Goal: Task Accomplishment & Management: Use online tool/utility

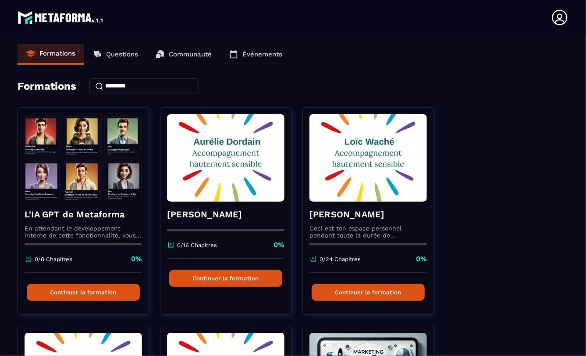
click at [561, 16] on icon at bounding box center [558, 17] width 15 height 15
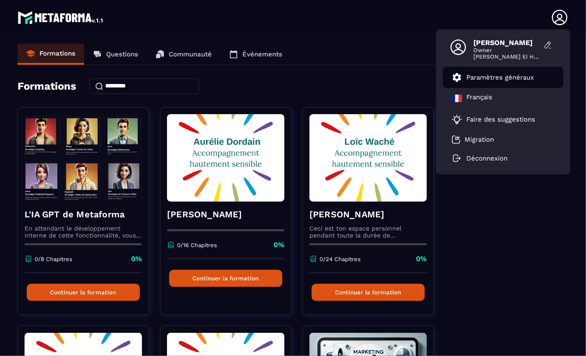
click at [479, 77] on p "Paramètres généraux" at bounding box center [499, 78] width 67 height 8
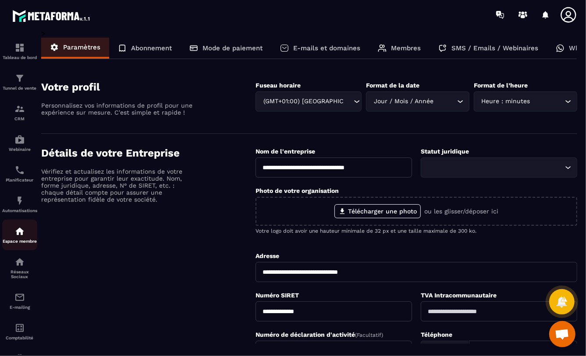
click at [16, 232] on img at bounding box center [19, 231] width 11 height 11
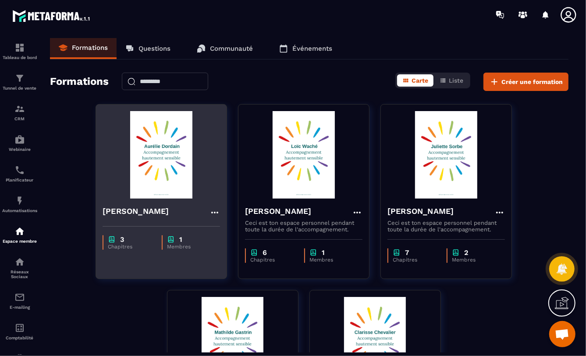
click at [159, 152] on img at bounding box center [160, 155] width 117 height 88
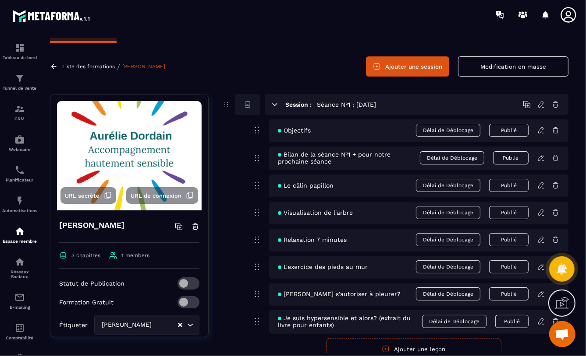
scroll to position [21, 0]
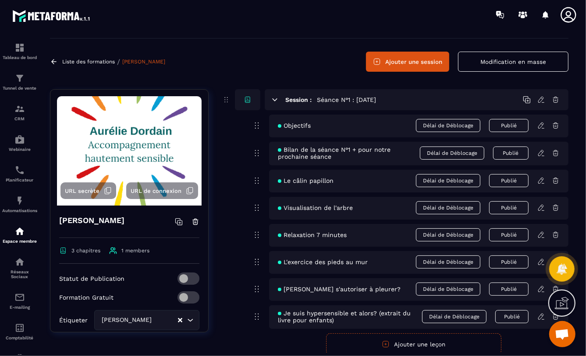
click at [385, 60] on button "Ajouter une session" at bounding box center [407, 62] width 83 height 20
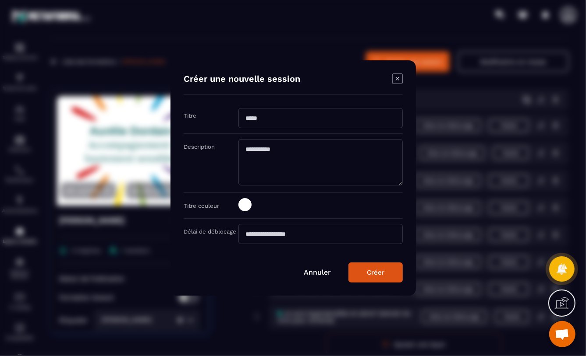
click at [243, 117] on input "Modal window" at bounding box center [320, 118] width 164 height 20
type input "**********"
click at [372, 271] on div "Créer" at bounding box center [376, 273] width 18 height 8
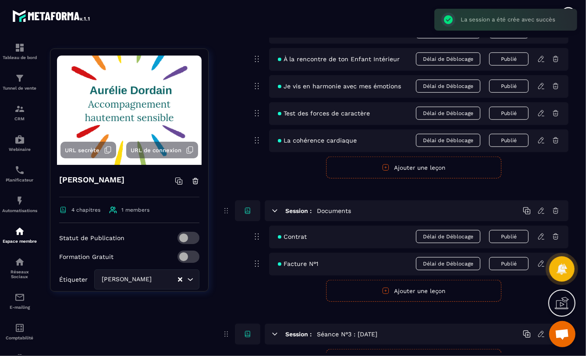
scroll to position [480, 0]
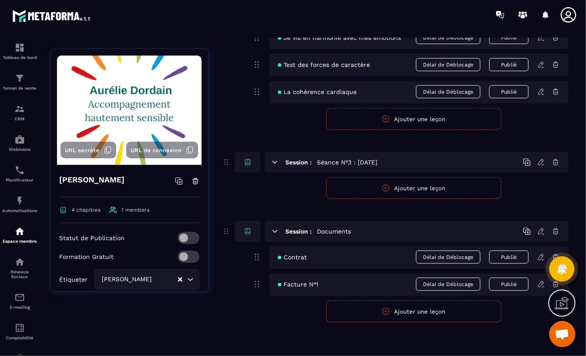
click at [426, 187] on button "Ajouter une leçon" at bounding box center [413, 188] width 175 height 22
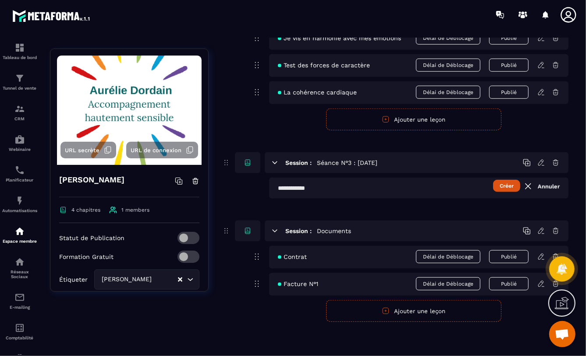
scroll to position [479, 0]
click at [279, 188] on input "text" at bounding box center [418, 188] width 299 height 21
type input "**********"
click at [499, 188] on button "Créer" at bounding box center [506, 186] width 27 height 12
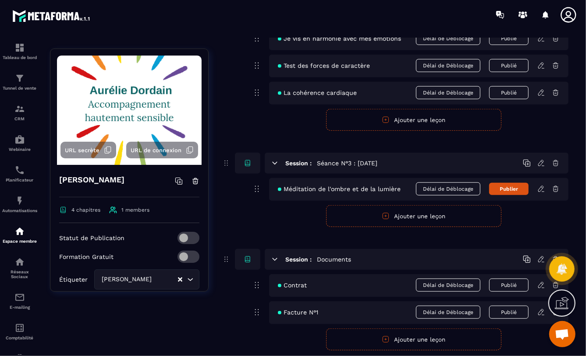
click at [541, 188] on icon at bounding box center [541, 187] width 2 height 1
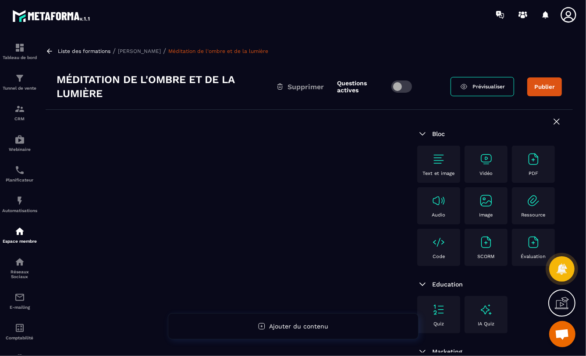
click at [526, 166] on img at bounding box center [533, 159] width 14 height 14
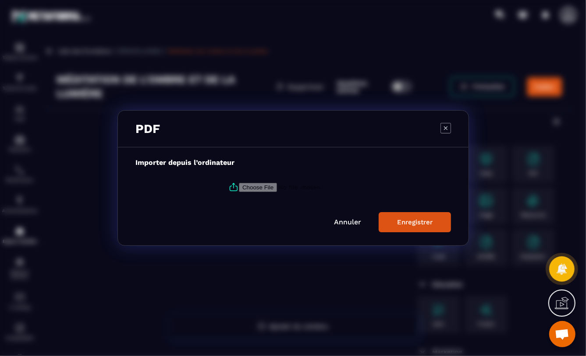
click at [244, 187] on input "Modal window" at bounding box center [298, 187] width 119 height 9
type input "**********"
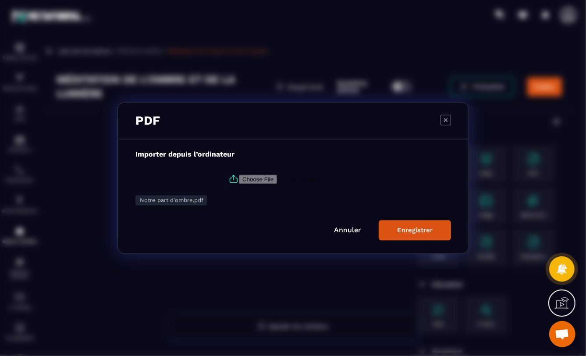
click at [420, 226] on button "Enregistrer" at bounding box center [414, 231] width 72 height 20
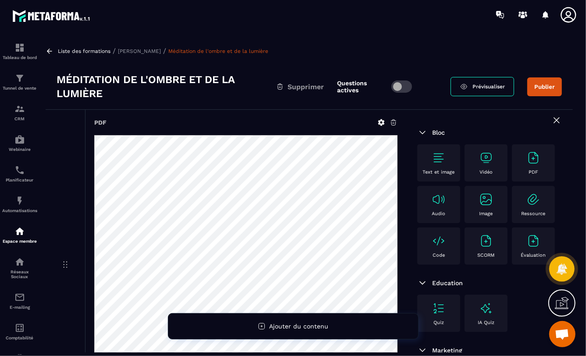
scroll to position [1, 0]
click at [445, 203] on img at bounding box center [438, 200] width 14 height 14
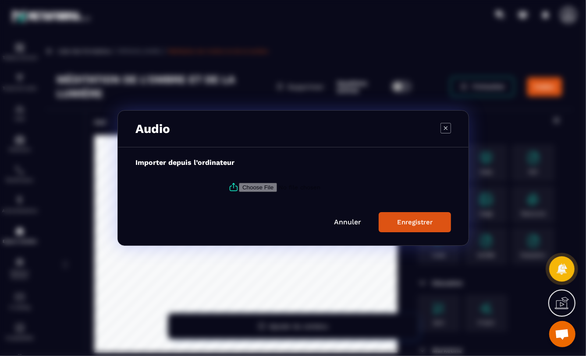
click at [266, 186] on input "Modal window" at bounding box center [298, 187] width 119 height 9
type input "**********"
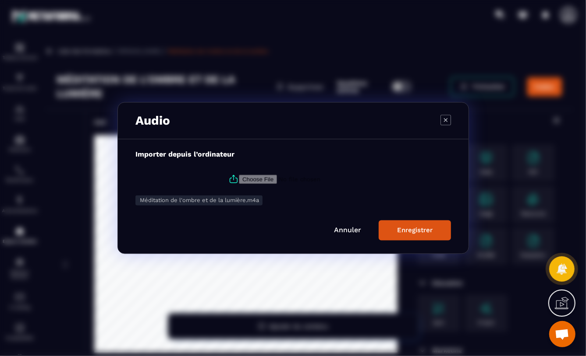
click at [419, 231] on div "Enregistrer" at bounding box center [414, 231] width 35 height 8
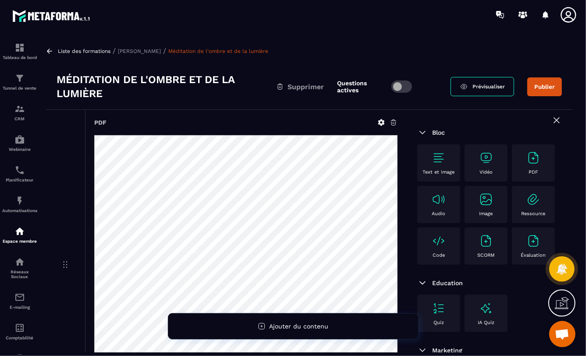
click at [406, 87] on span at bounding box center [401, 87] width 21 height 12
click at [537, 90] on button "Publier" at bounding box center [544, 87] width 35 height 19
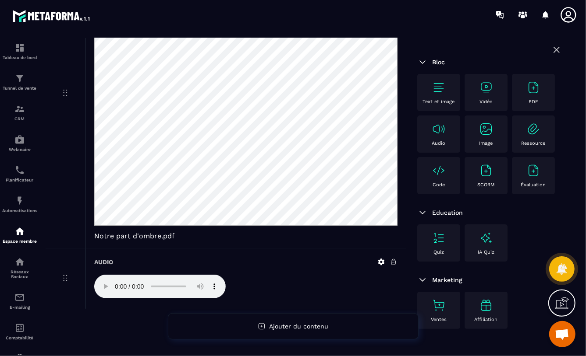
scroll to position [0, 0]
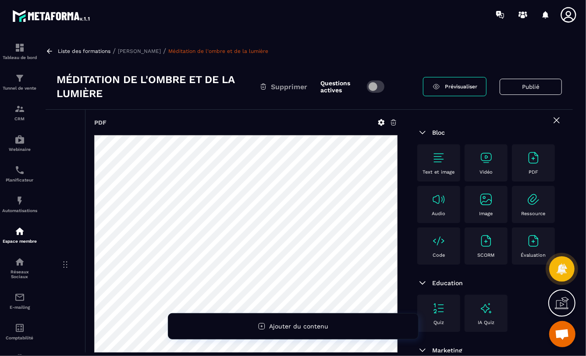
click at [130, 51] on p "[PERSON_NAME]" at bounding box center [139, 51] width 43 height 6
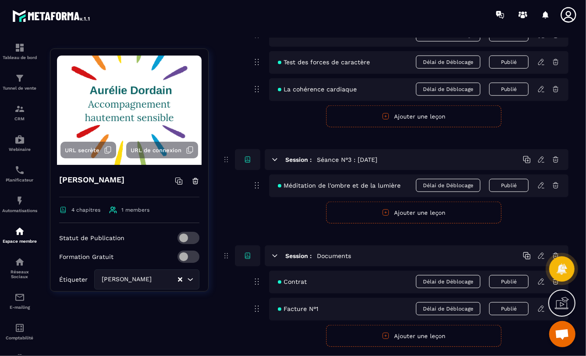
scroll to position [506, 0]
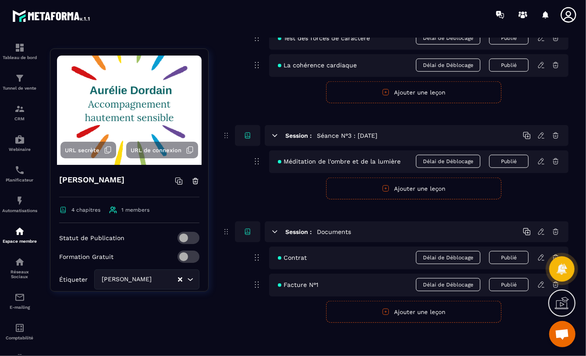
click at [404, 188] on button "Ajouter une leçon" at bounding box center [413, 189] width 175 height 22
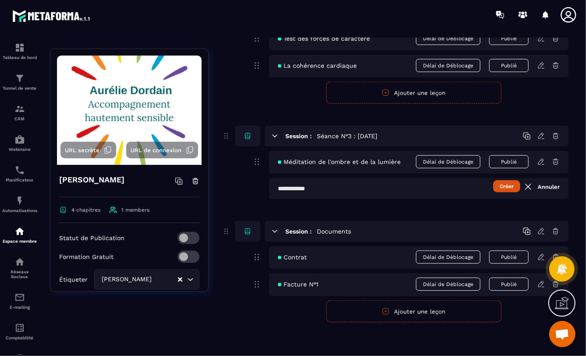
click at [278, 190] on input "text" at bounding box center [418, 188] width 299 height 21
type input "**********"
click at [502, 189] on button "Créer" at bounding box center [506, 186] width 27 height 12
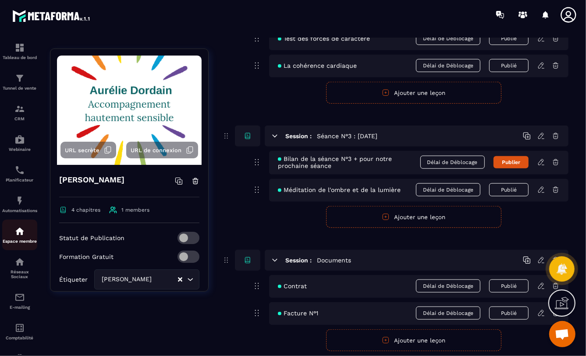
click at [19, 234] on img at bounding box center [19, 231] width 11 height 11
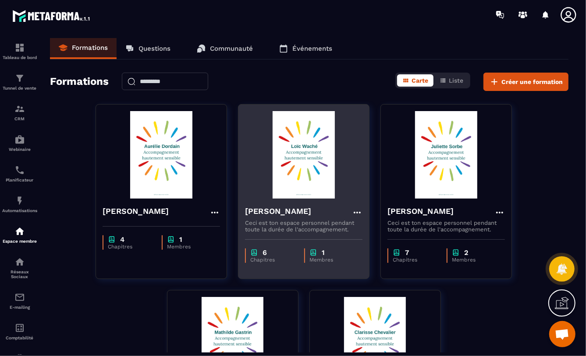
click at [309, 157] on img at bounding box center [303, 155] width 117 height 88
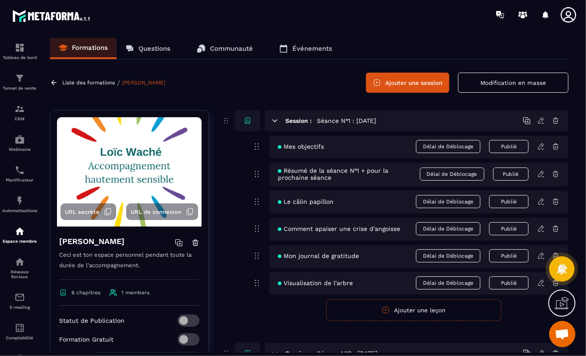
click at [399, 84] on button "Ajouter une session" at bounding box center [407, 83] width 83 height 20
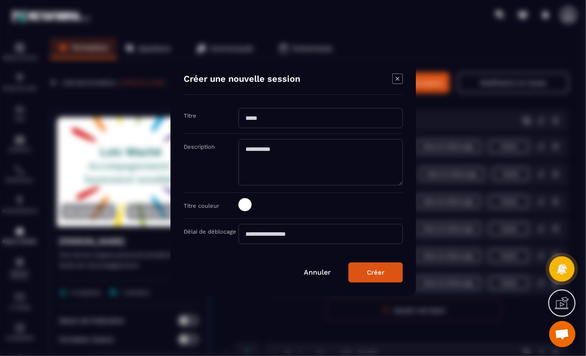
click at [245, 117] on input "Modal window" at bounding box center [320, 118] width 164 height 20
type input "**********"
click at [366, 273] on button "Créer" at bounding box center [375, 273] width 54 height 20
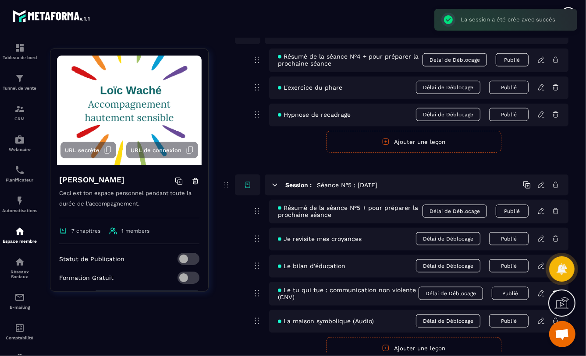
scroll to position [906, 0]
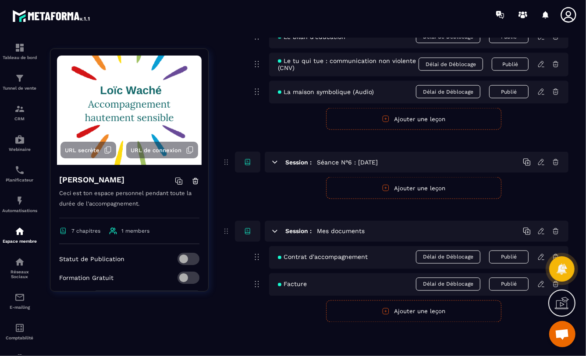
click at [429, 187] on button "Ajouter une leçon" at bounding box center [413, 188] width 175 height 22
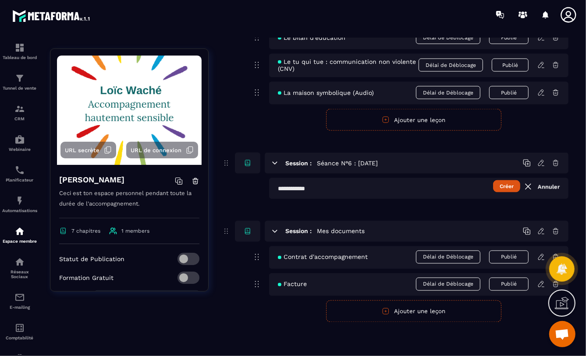
click at [277, 189] on input "text" at bounding box center [418, 188] width 299 height 21
click at [288, 190] on input "**********" at bounding box center [418, 188] width 299 height 21
click at [310, 189] on input "**********" at bounding box center [418, 188] width 299 height 21
type input "**********"
click at [511, 186] on button "Créer" at bounding box center [506, 186] width 27 height 12
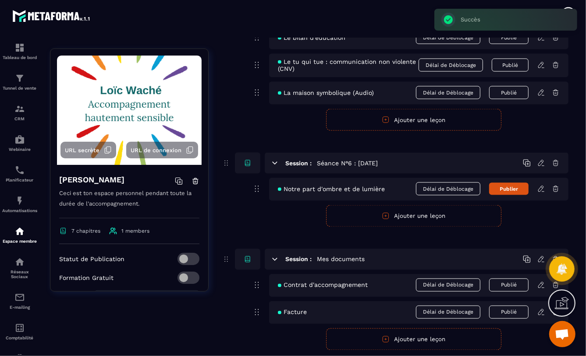
click at [539, 189] on icon at bounding box center [541, 189] width 8 height 8
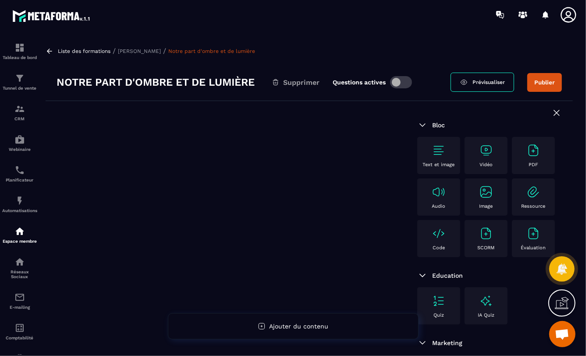
click at [526, 158] on img at bounding box center [533, 151] width 14 height 14
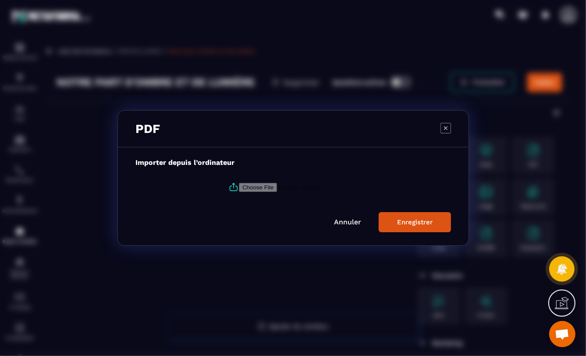
click at [247, 187] on input "Modal window" at bounding box center [298, 187] width 119 height 9
type input "**********"
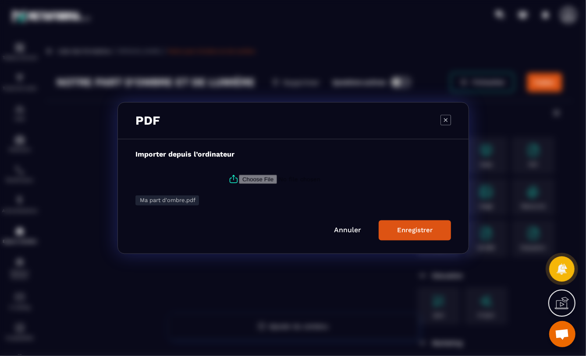
click at [417, 232] on div "Enregistrer" at bounding box center [414, 231] width 35 height 8
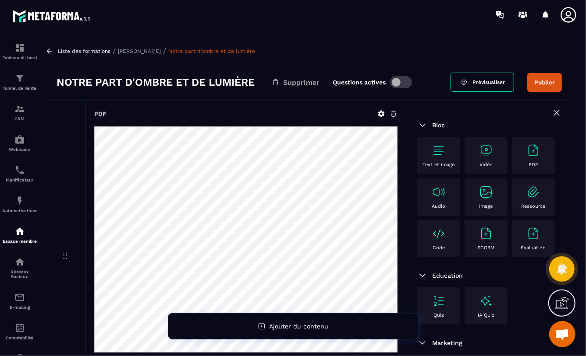
click at [445, 196] on img at bounding box center [438, 192] width 14 height 14
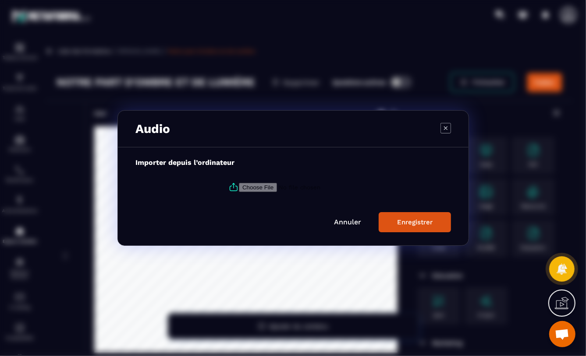
click at [248, 188] on input "Modal window" at bounding box center [298, 187] width 119 height 9
type input "**********"
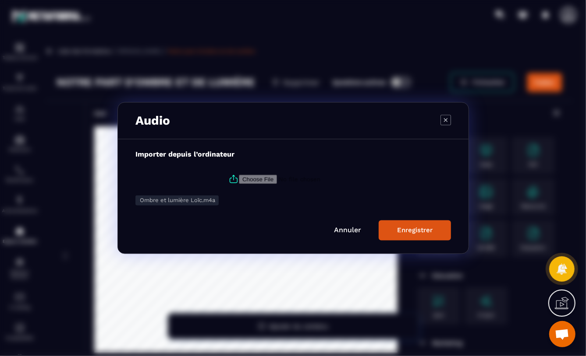
click at [397, 230] on div "Enregistrer" at bounding box center [414, 231] width 35 height 8
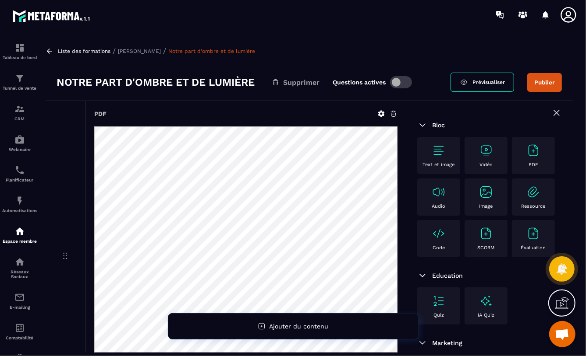
click at [401, 81] on span at bounding box center [401, 82] width 22 height 12
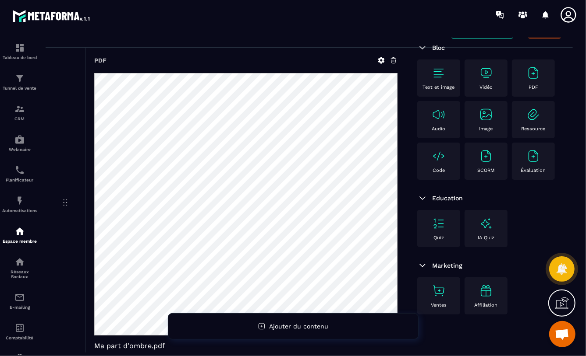
scroll to position [163, 0]
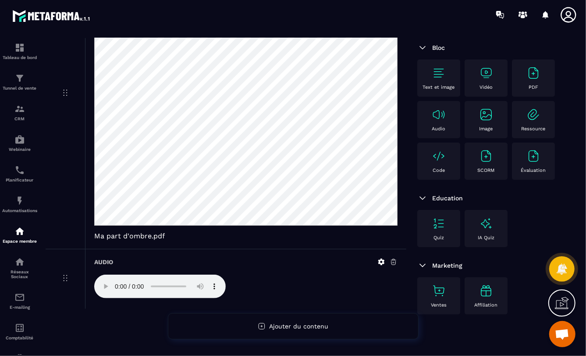
click at [539, 138] on div "Text et image Vidéo PDF Audio Image Ressource Code SCORM Évaluation" at bounding box center [489, 122] width 145 height 125
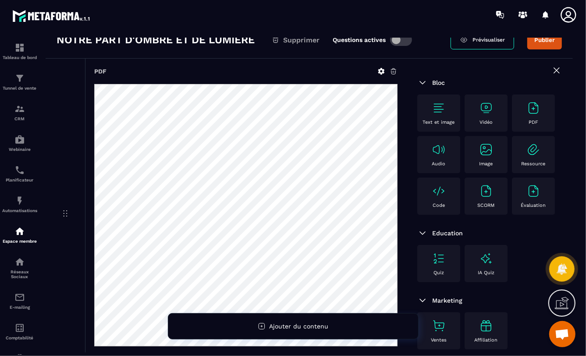
scroll to position [0, 0]
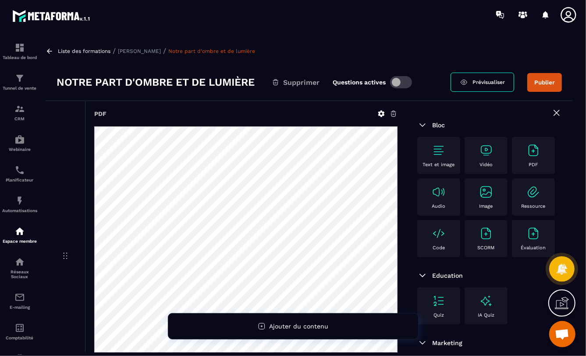
click at [546, 85] on button "Publier" at bounding box center [544, 82] width 35 height 19
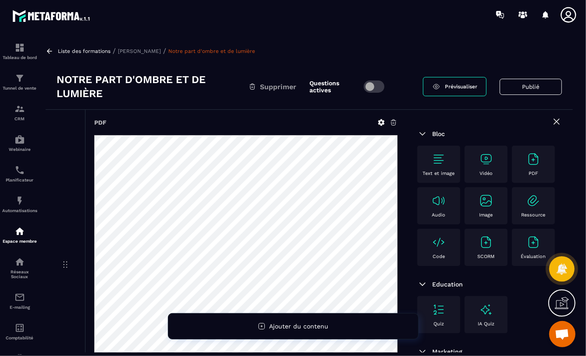
click at [131, 51] on p "[PERSON_NAME]" at bounding box center [139, 51] width 43 height 6
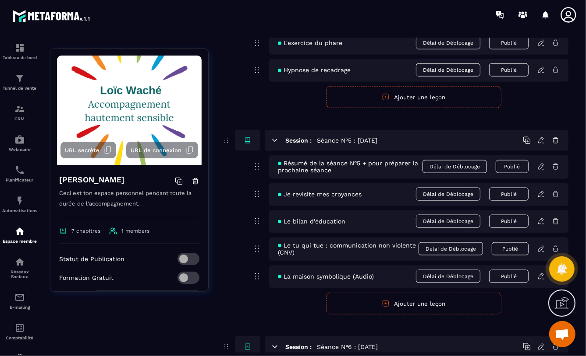
scroll to position [833, 0]
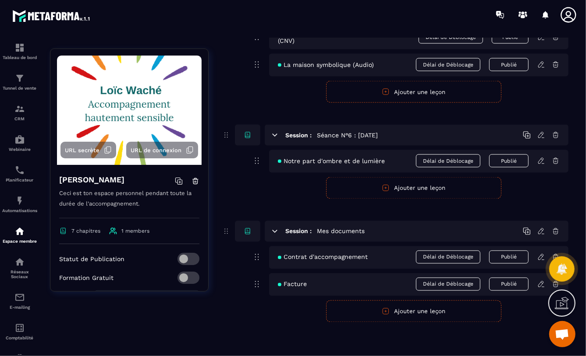
click at [411, 190] on button "Ajouter une leçon" at bounding box center [413, 188] width 175 height 22
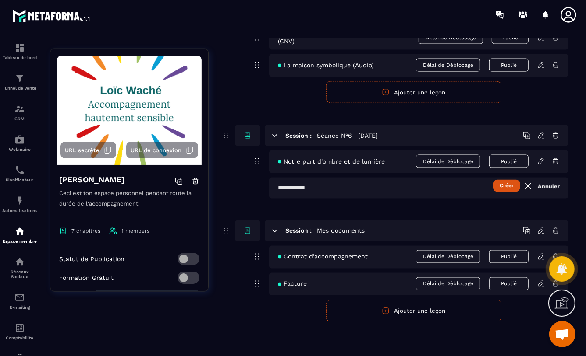
scroll to position [932, 0]
click at [277, 188] on input "text" at bounding box center [418, 188] width 299 height 21
type input "**********"
click at [508, 185] on button "Créer" at bounding box center [506, 186] width 27 height 12
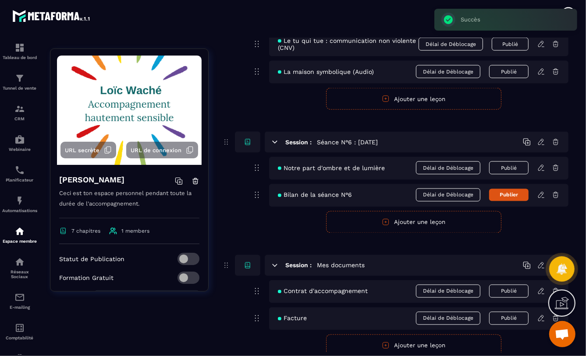
scroll to position [926, 0]
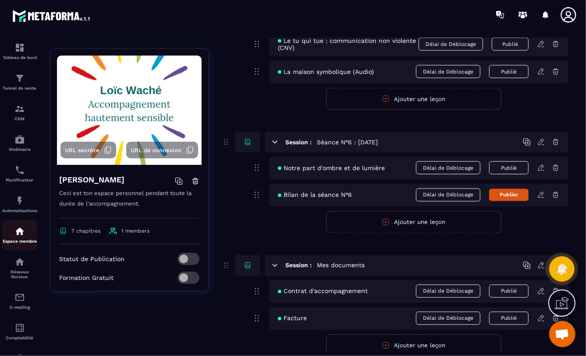
click at [19, 232] on img at bounding box center [19, 231] width 11 height 11
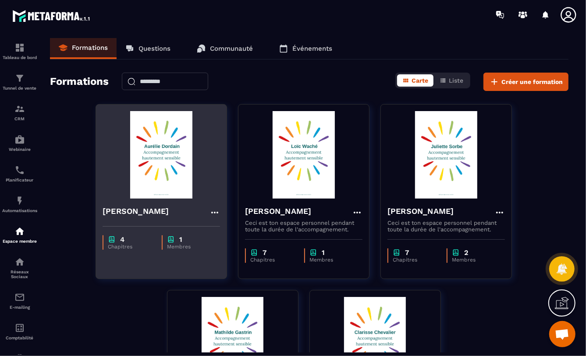
click at [150, 159] on img at bounding box center [160, 155] width 117 height 88
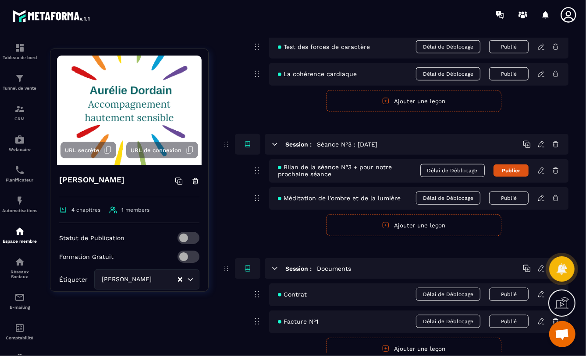
scroll to position [488, 0]
